Goal: Task Accomplishment & Management: Use online tool/utility

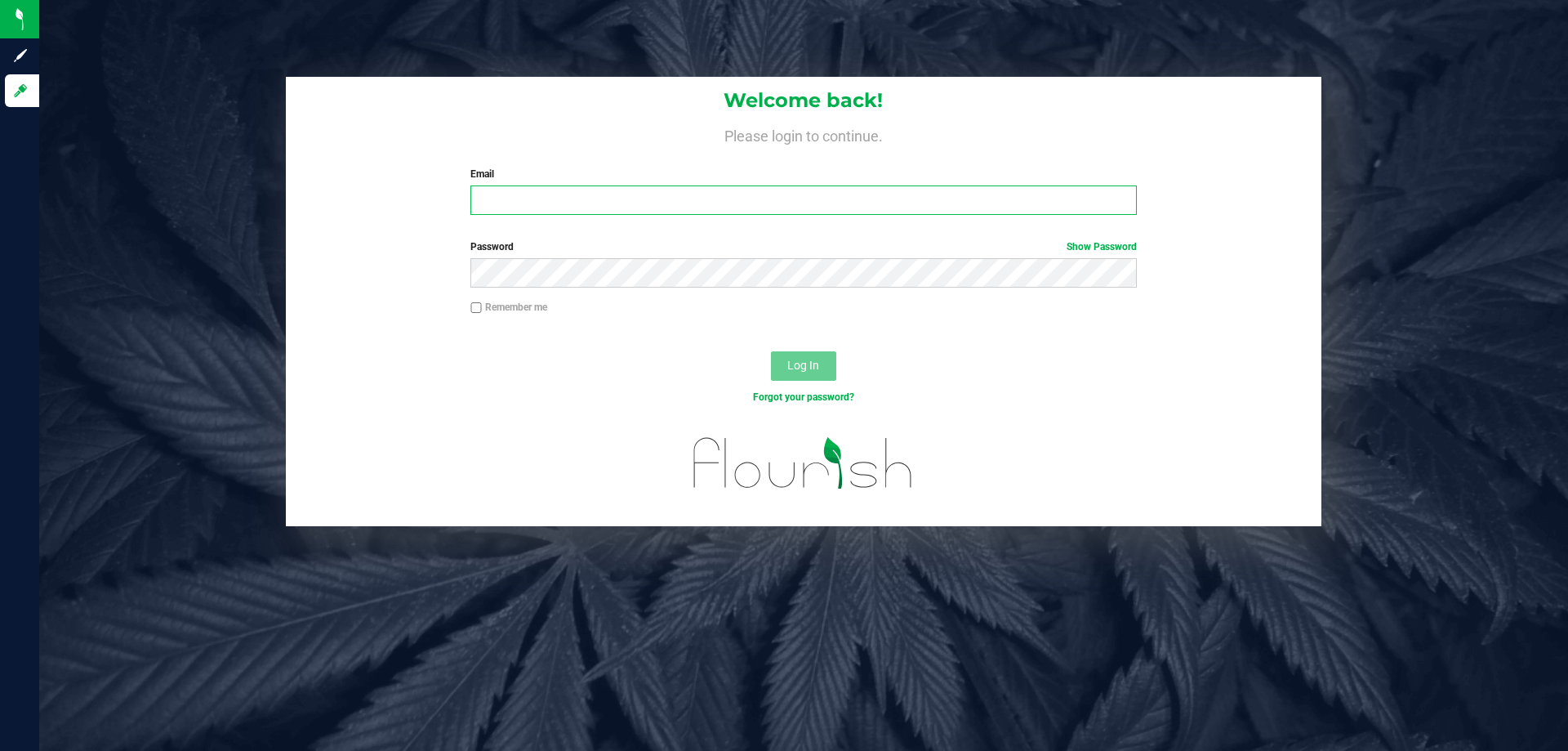
click at [565, 201] on input "Email" at bounding box center [803, 200] width 666 height 30
type input "[EMAIL_ADDRESS][DOMAIN_NAME]"
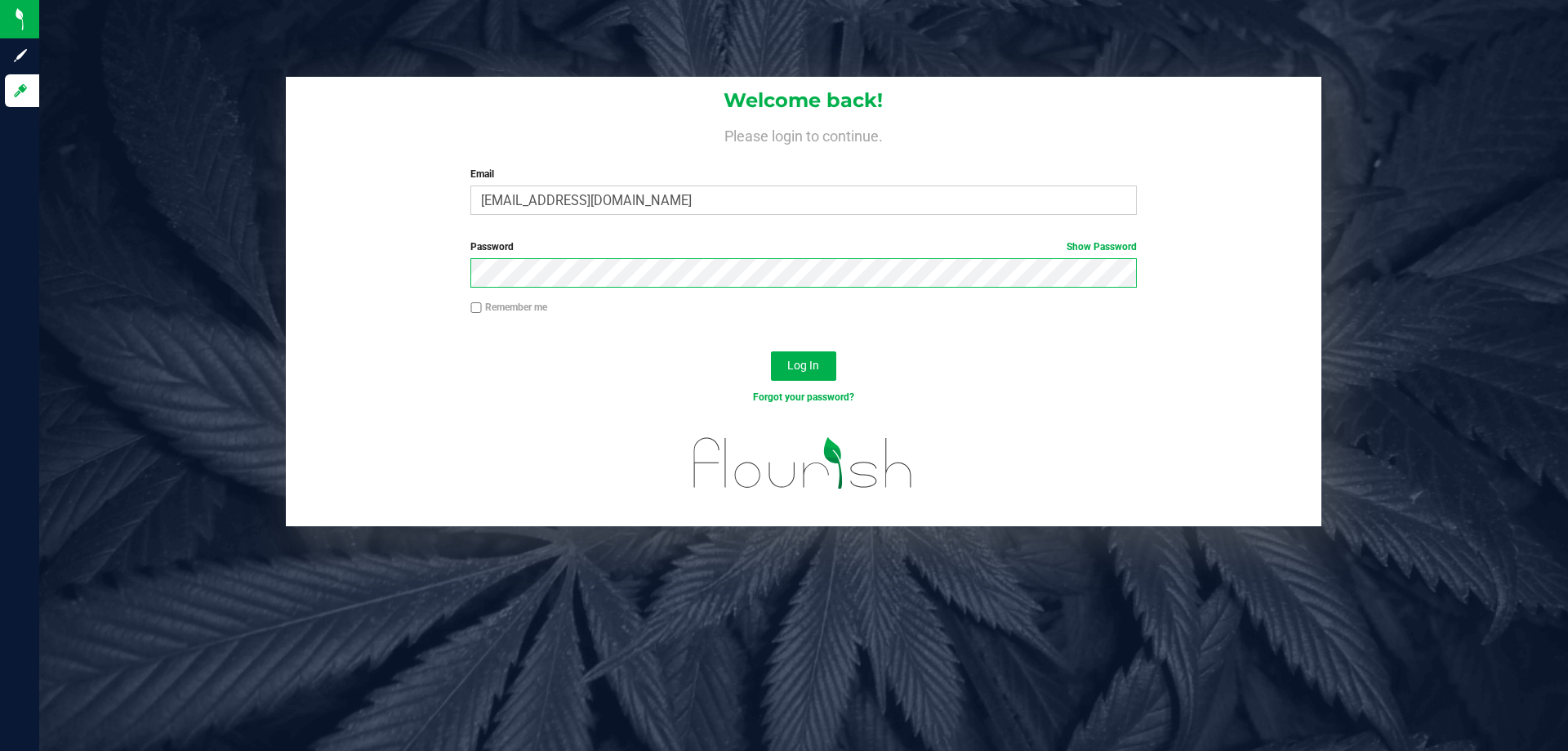
click at [771, 351] on button "Log In" at bounding box center [803, 366] width 65 height 30
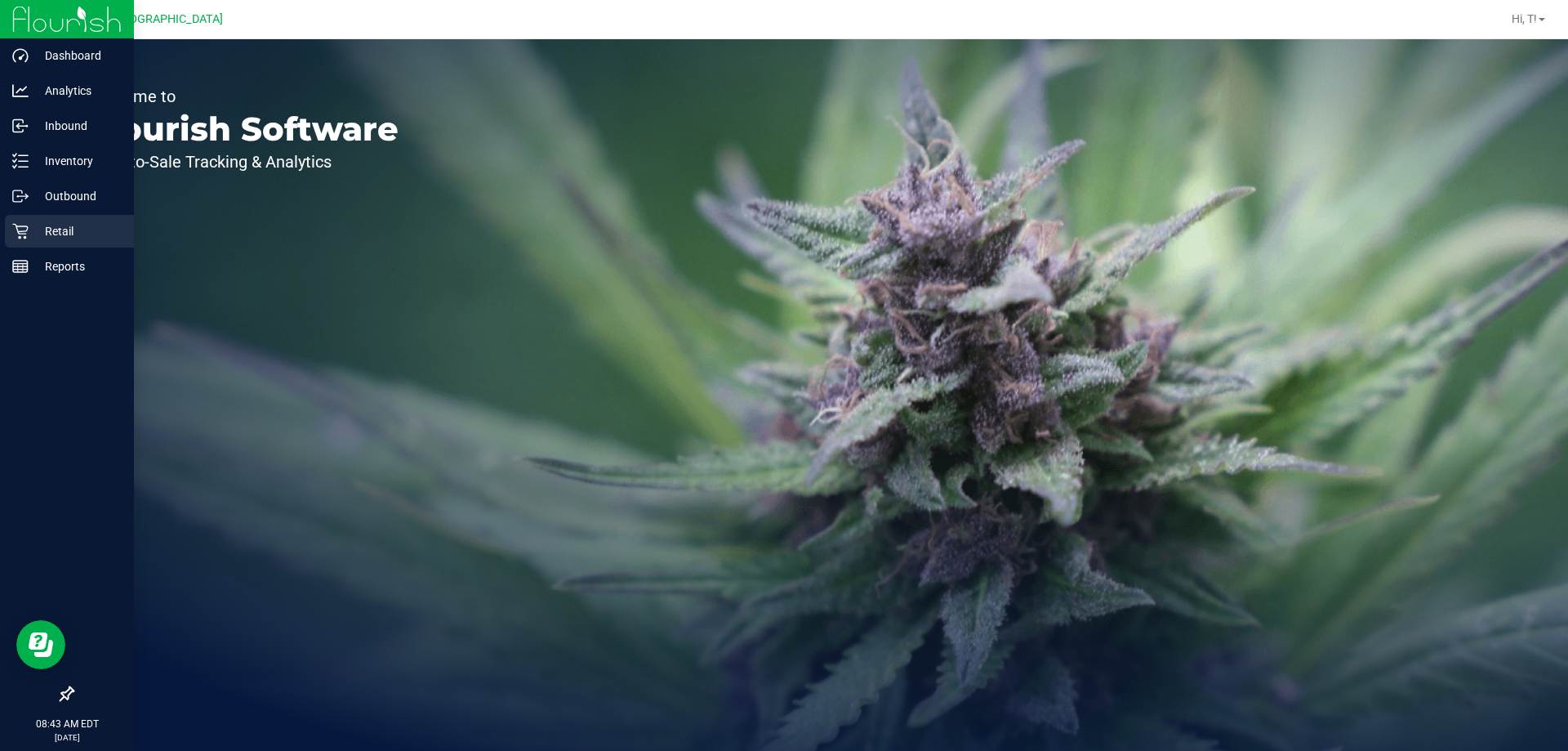
click at [26, 231] on icon at bounding box center [20, 232] width 15 height 15
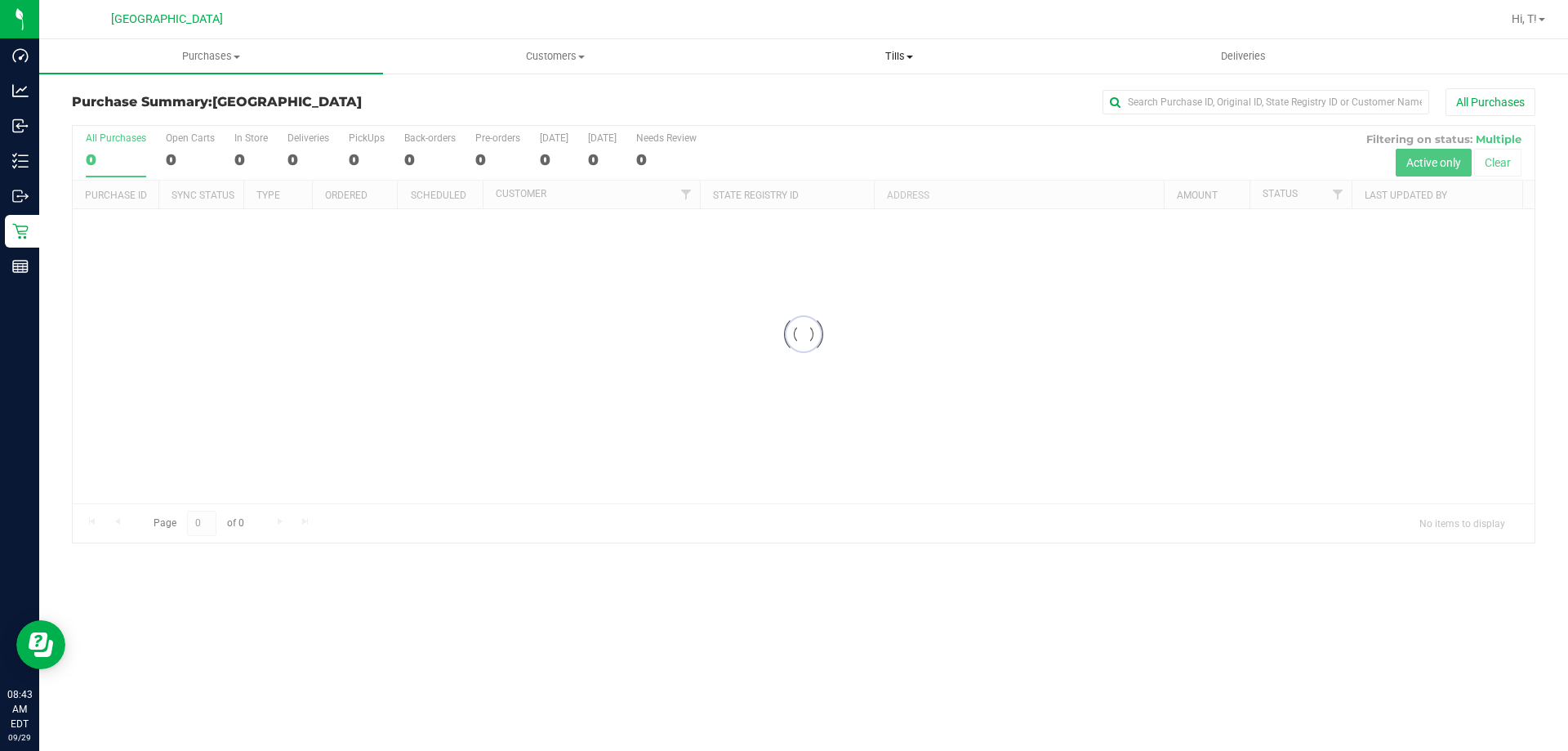
click at [901, 42] on uib-tab-heading "Tills Manage tills Reconcile e-payments" at bounding box center [898, 56] width 342 height 33
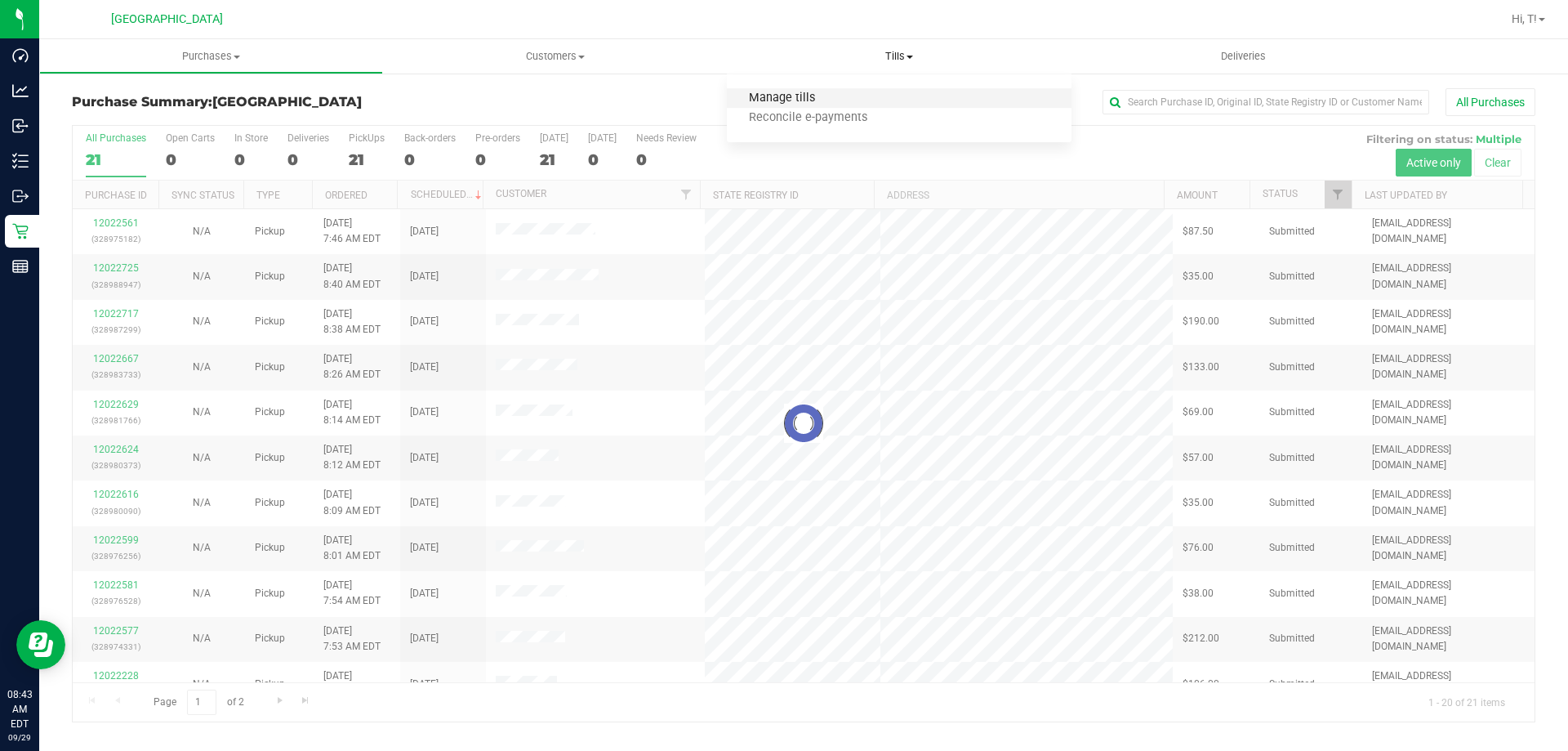
click at [802, 95] on span "Manage tills" at bounding box center [782, 98] width 110 height 14
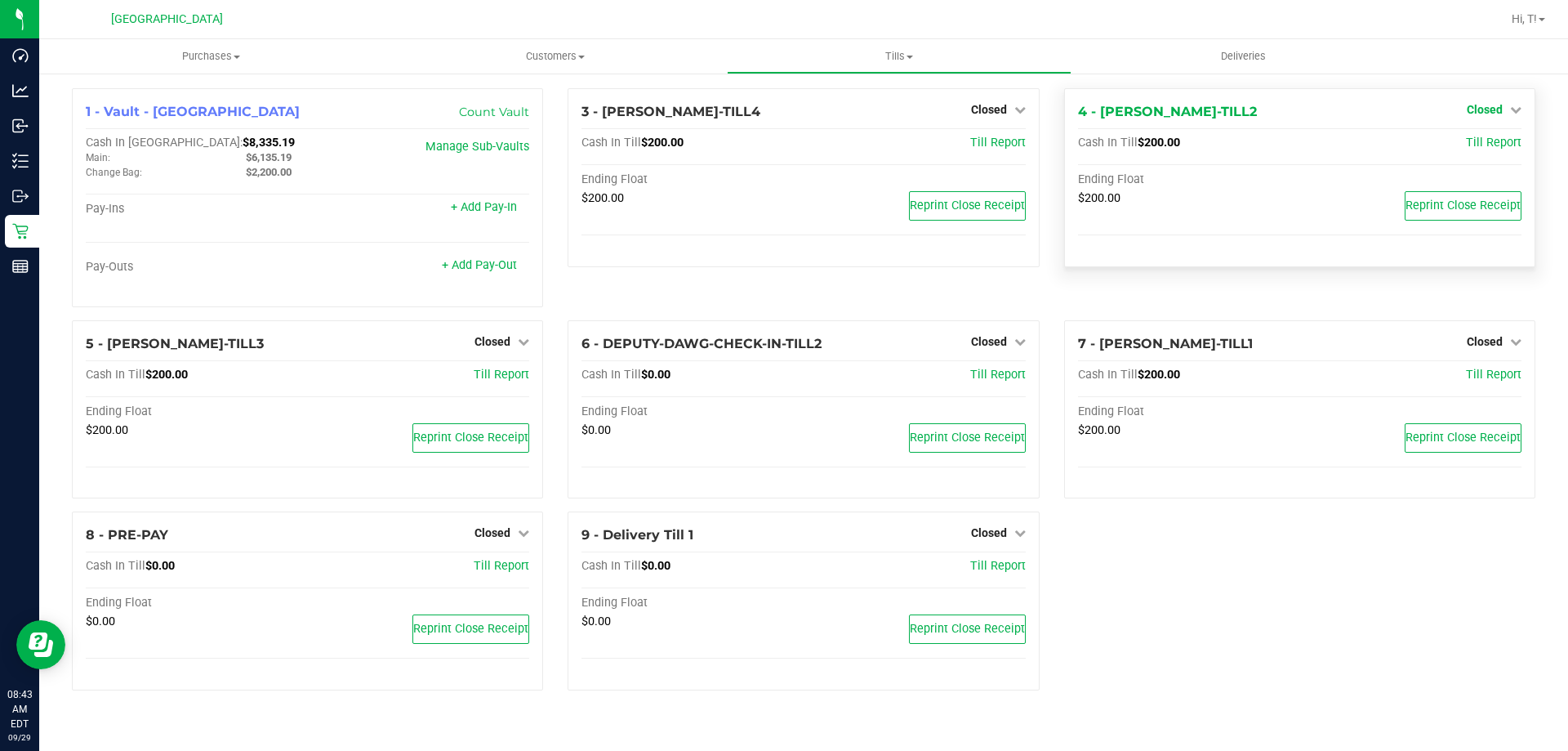
click at [1509, 108] on icon at bounding box center [1515, 109] width 11 height 11
click at [1471, 143] on link "Open Till" at bounding box center [1483, 143] width 43 height 13
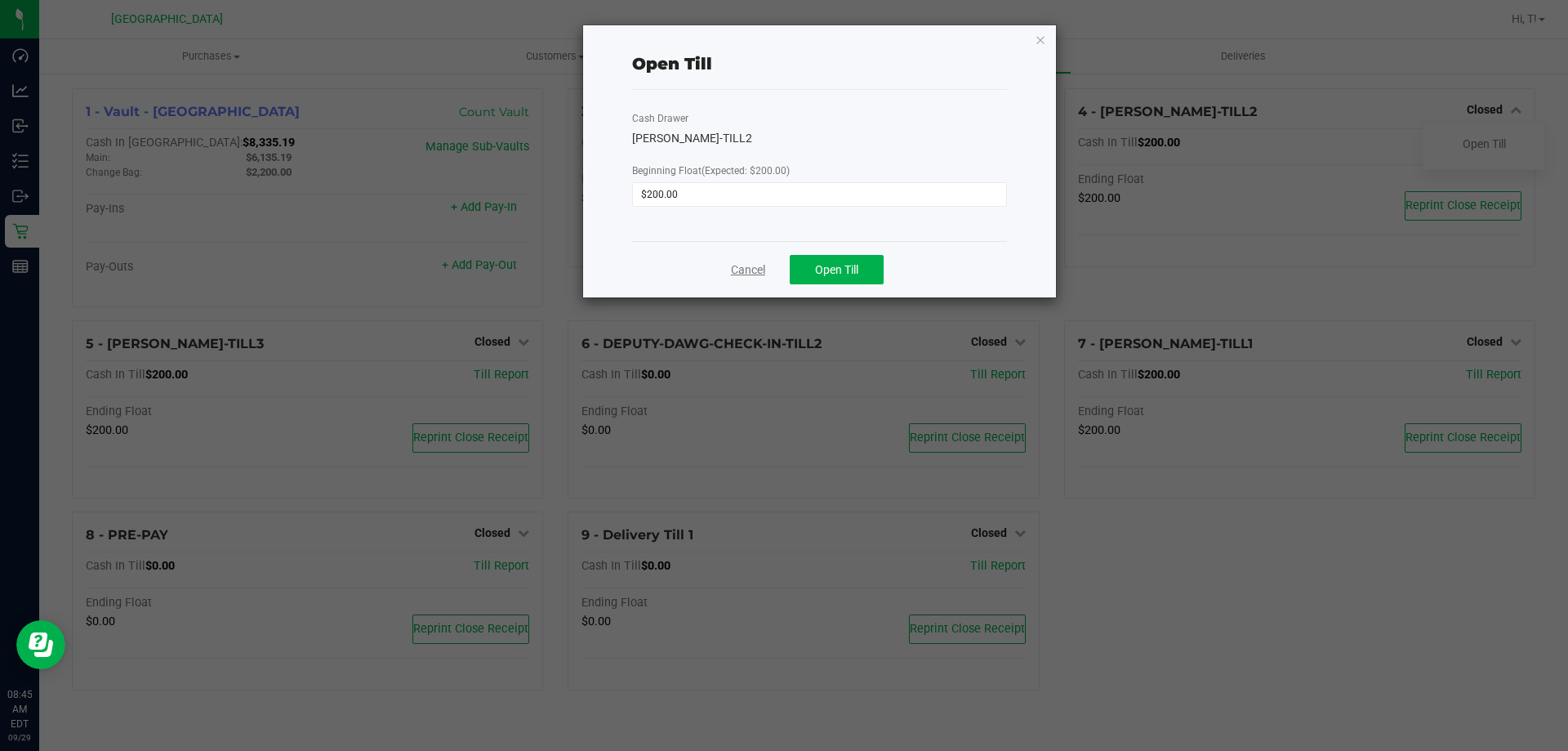
click at [731, 275] on link "Cancel" at bounding box center [748, 270] width 34 height 17
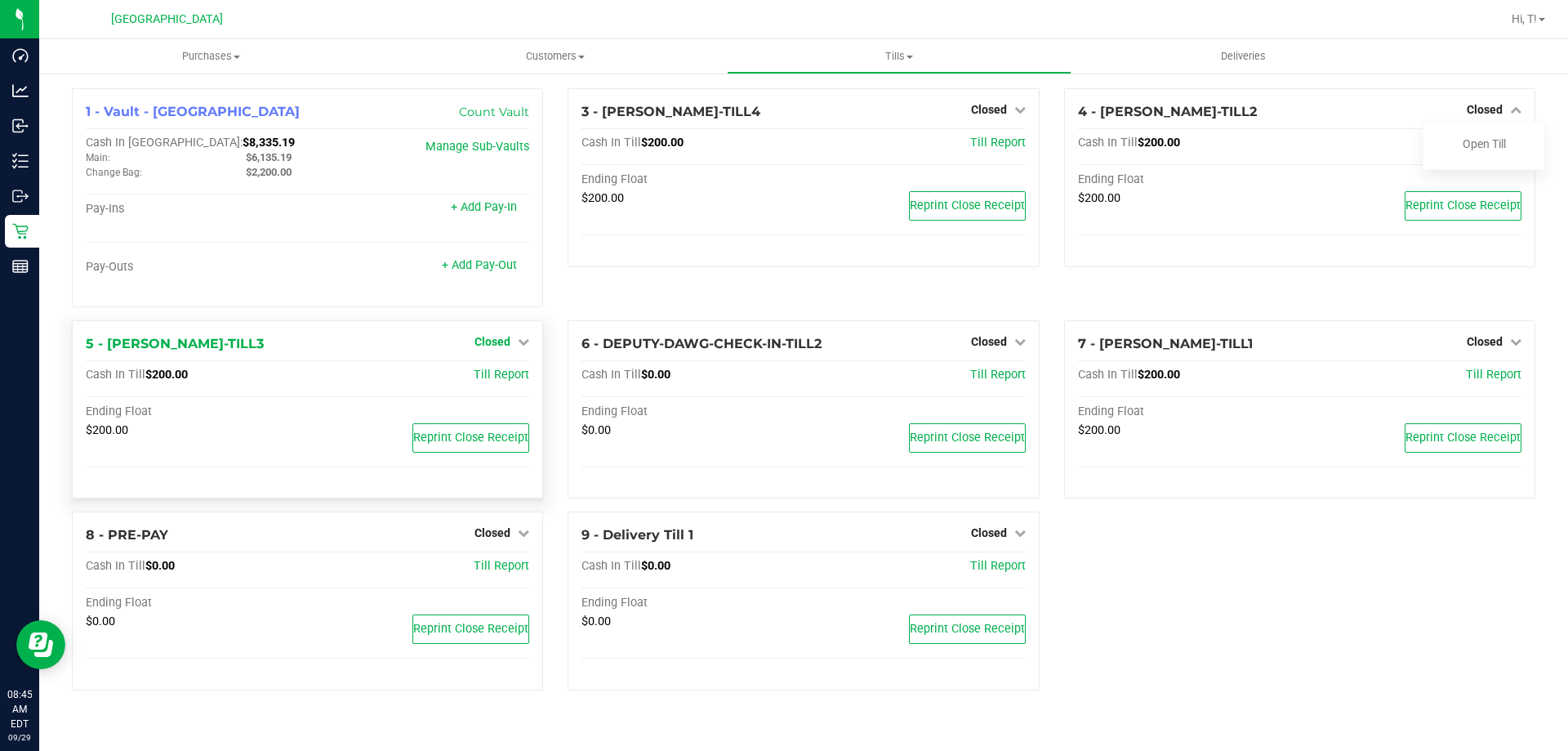
click at [495, 345] on span "Closed" at bounding box center [492, 341] width 36 height 13
click at [489, 378] on link "Open Till" at bounding box center [492, 374] width 43 height 13
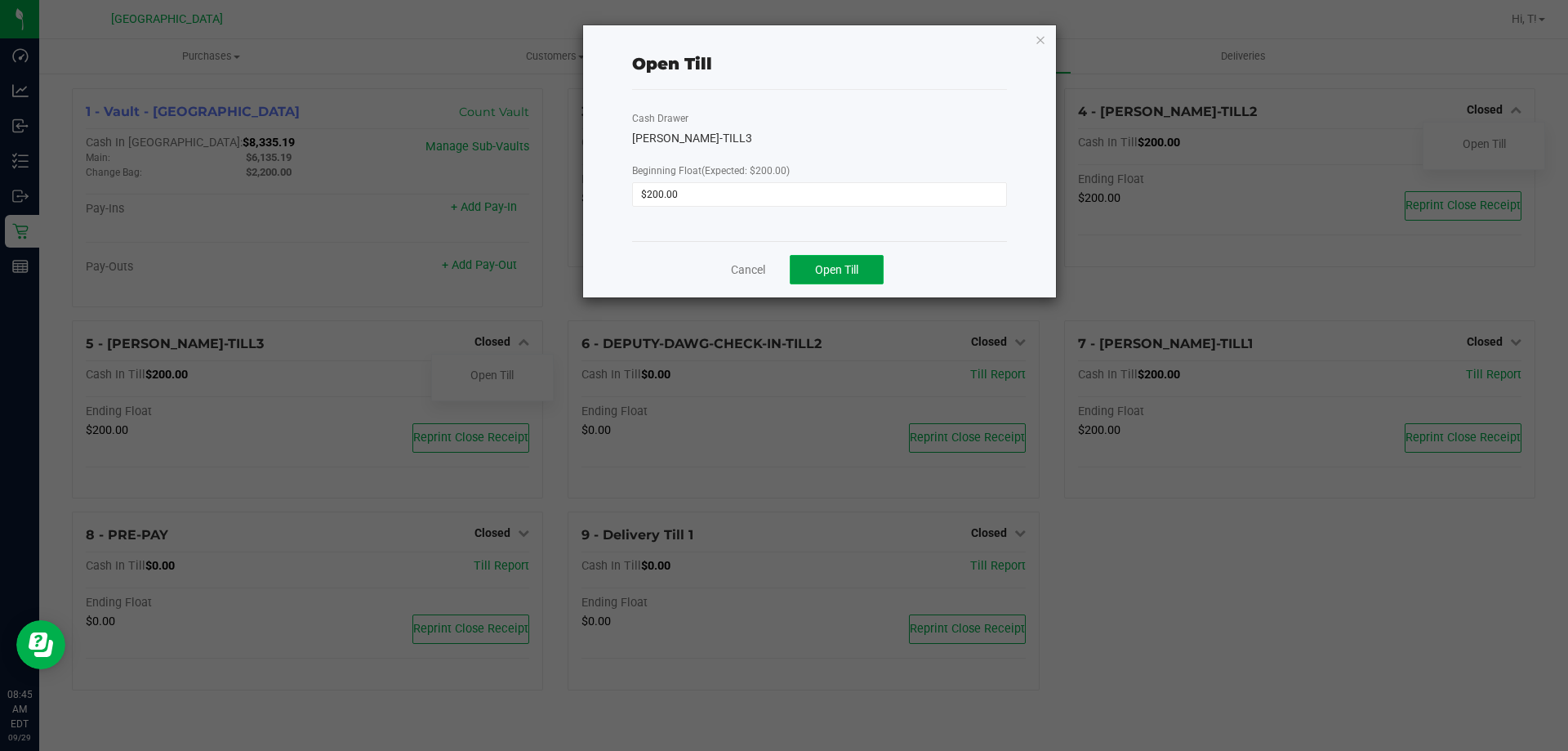
click at [851, 277] on button "Open Till" at bounding box center [836, 269] width 94 height 30
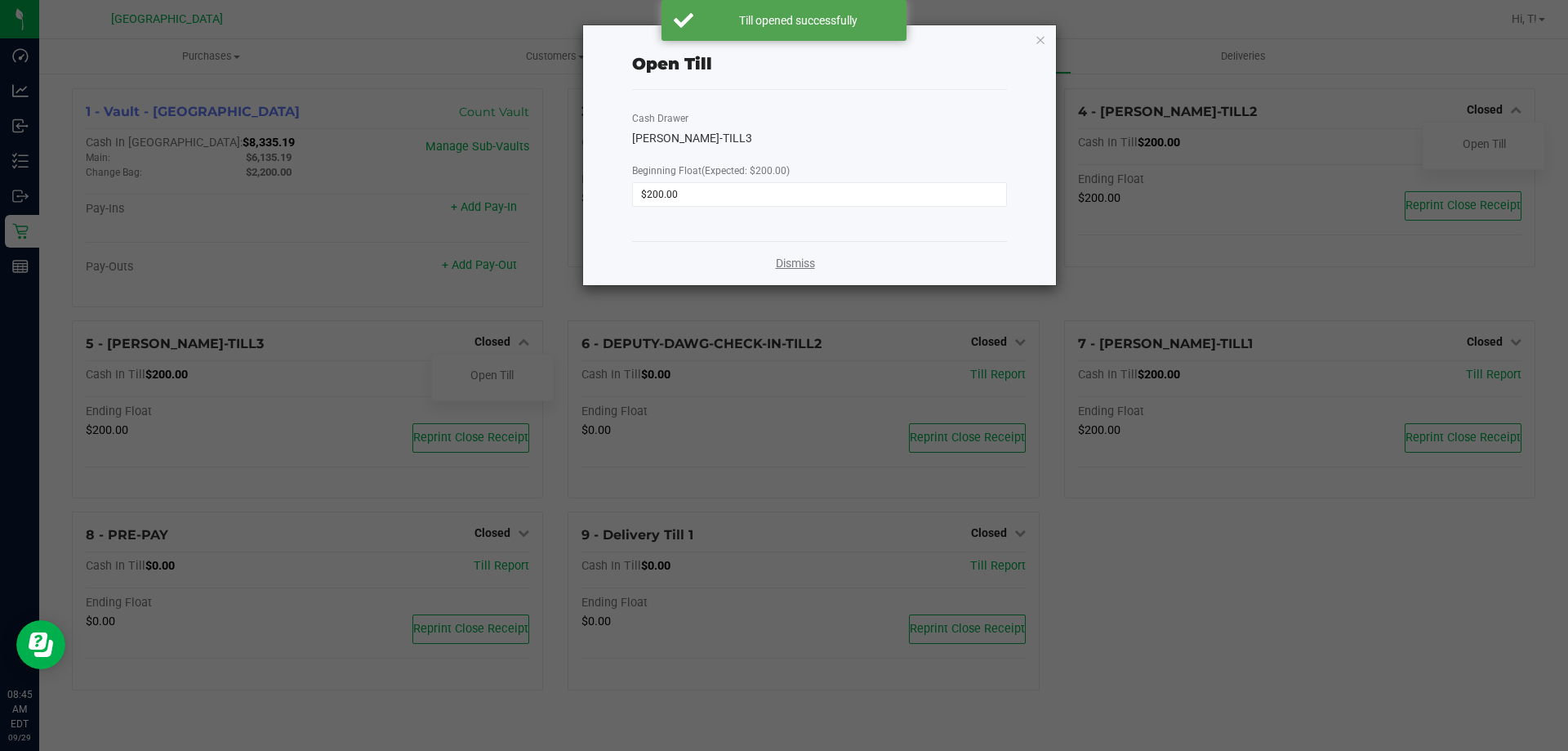
click at [785, 266] on link "Dismiss" at bounding box center [795, 263] width 39 height 17
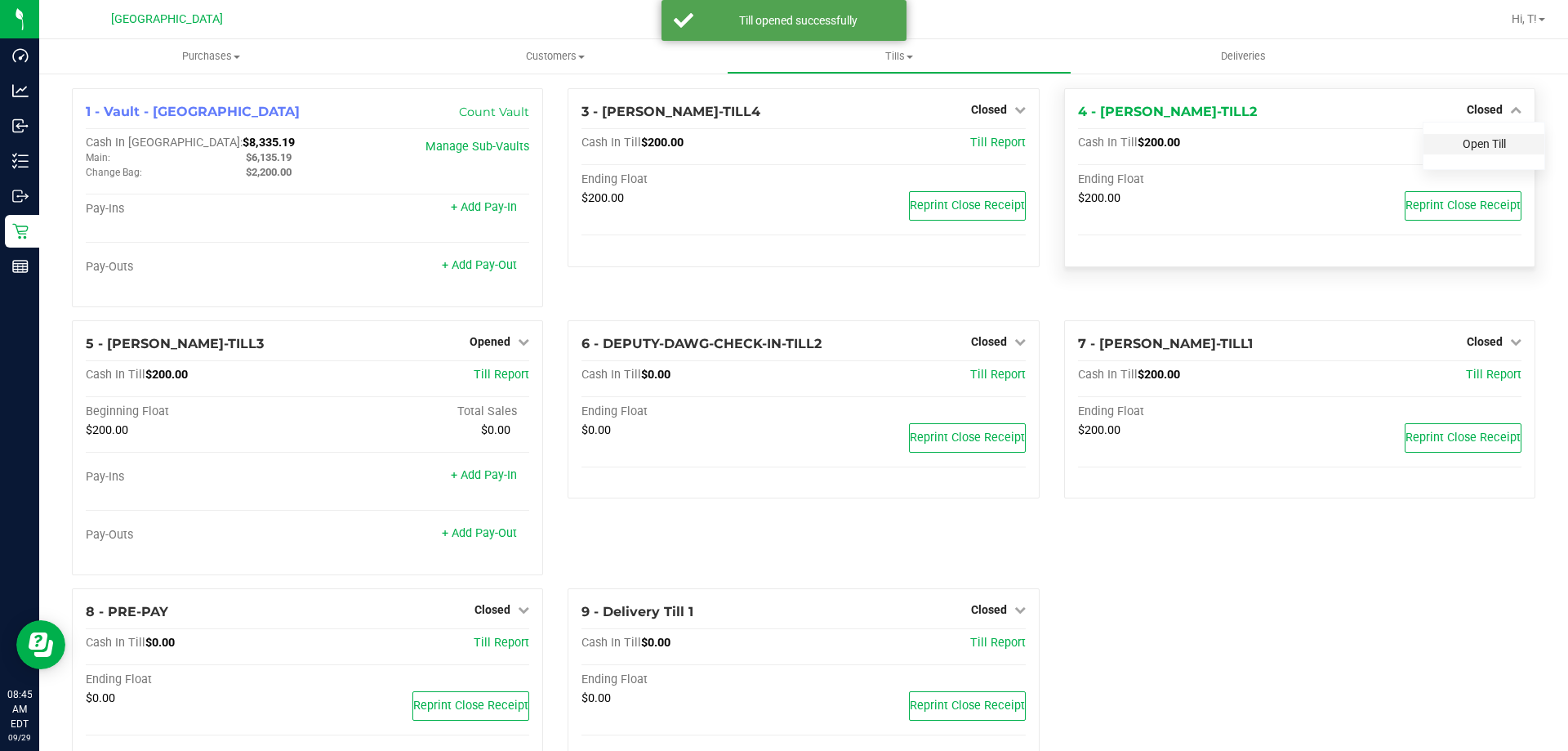
click at [1475, 144] on link "Open Till" at bounding box center [1483, 143] width 43 height 13
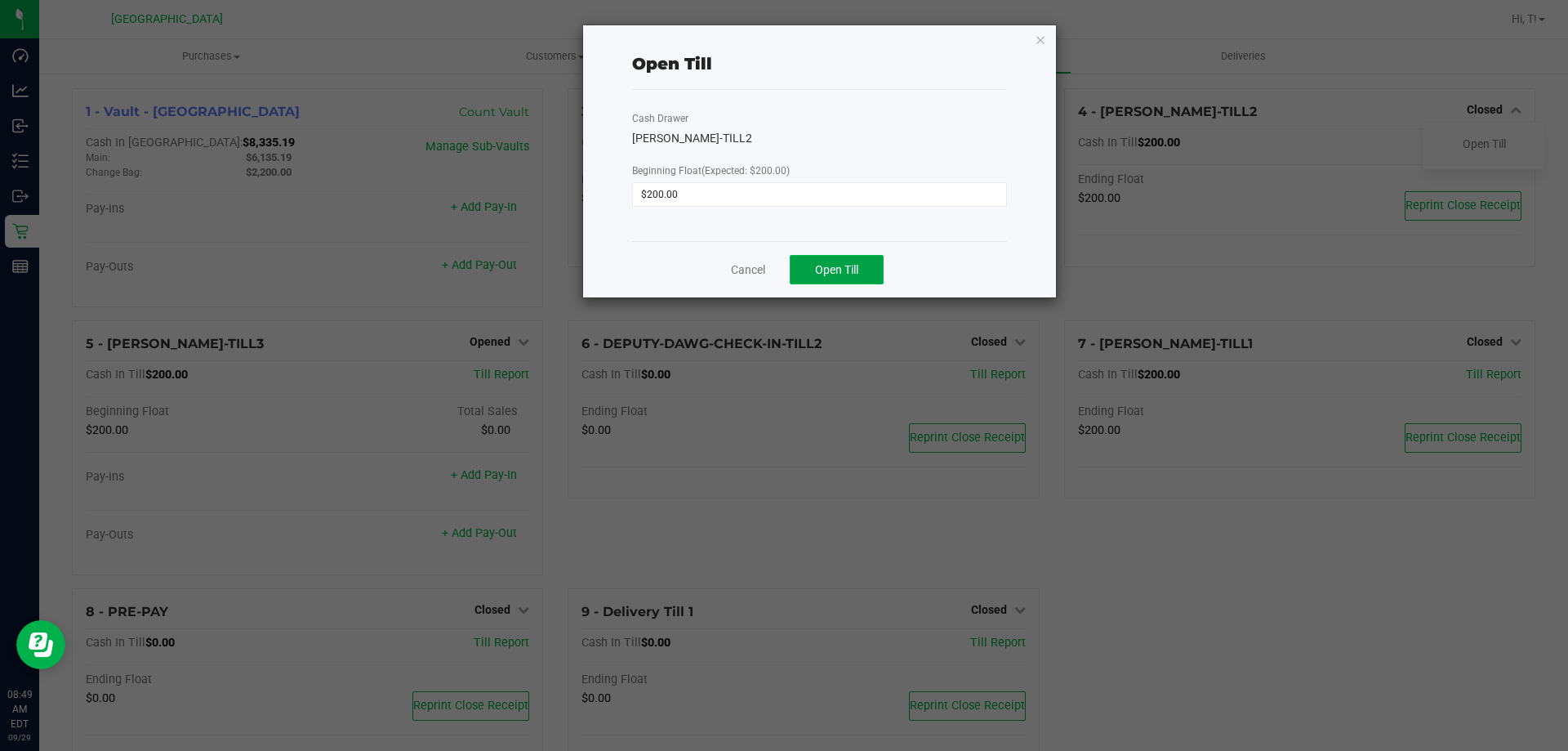
click at [860, 258] on button "Open Till" at bounding box center [836, 269] width 94 height 30
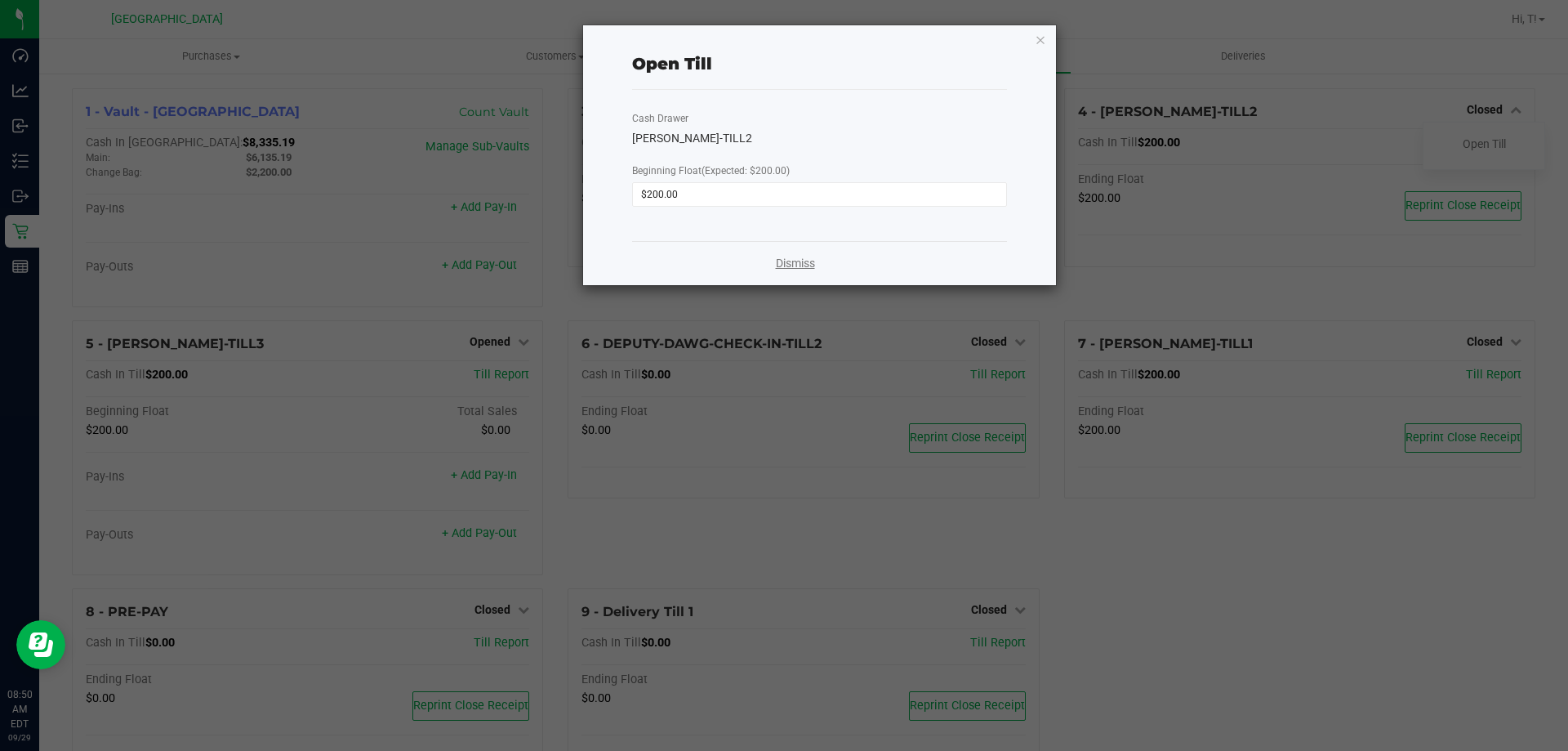
click at [790, 258] on link "Dismiss" at bounding box center [795, 263] width 39 height 17
